Goal: Task Accomplishment & Management: Use online tool/utility

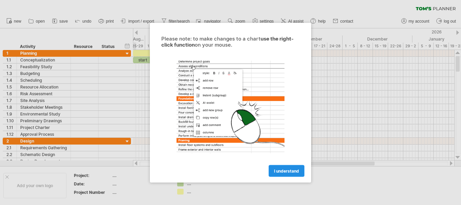
click at [286, 171] on span "I understand" at bounding box center [286, 170] width 25 height 5
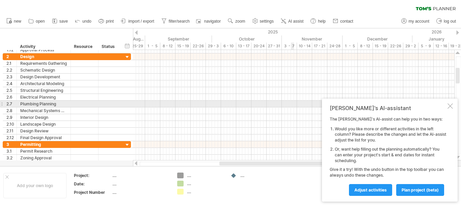
click at [452, 105] on div at bounding box center [450, 105] width 5 height 5
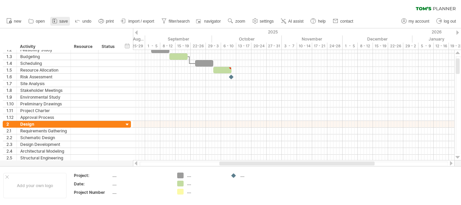
click at [67, 21] on span "save" at bounding box center [63, 21] width 8 height 5
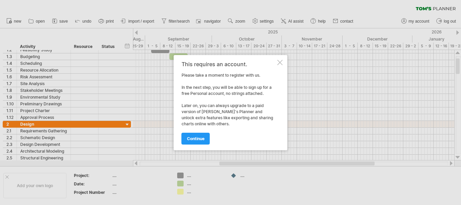
click at [279, 62] on div at bounding box center [280, 62] width 5 height 5
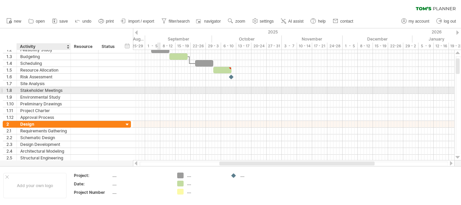
click at [72, 93] on div at bounding box center [85, 90] width 28 height 6
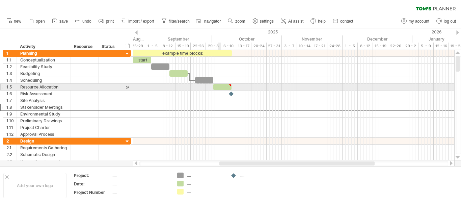
click at [219, 85] on div at bounding box center [222, 87] width 18 height 6
type textarea "**********"
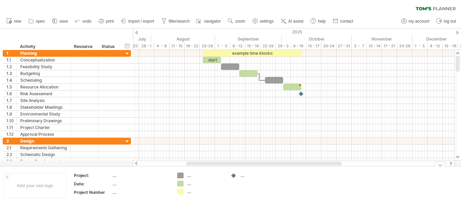
drag, startPoint x: 281, startPoint y: 163, endPoint x: 248, endPoint y: 171, distance: 34.1
click at [248, 171] on div "Trying to reach [DOMAIN_NAME] Connected again... 0% clear filter new 1" at bounding box center [230, 102] width 461 height 205
